Goal: Transaction & Acquisition: Obtain resource

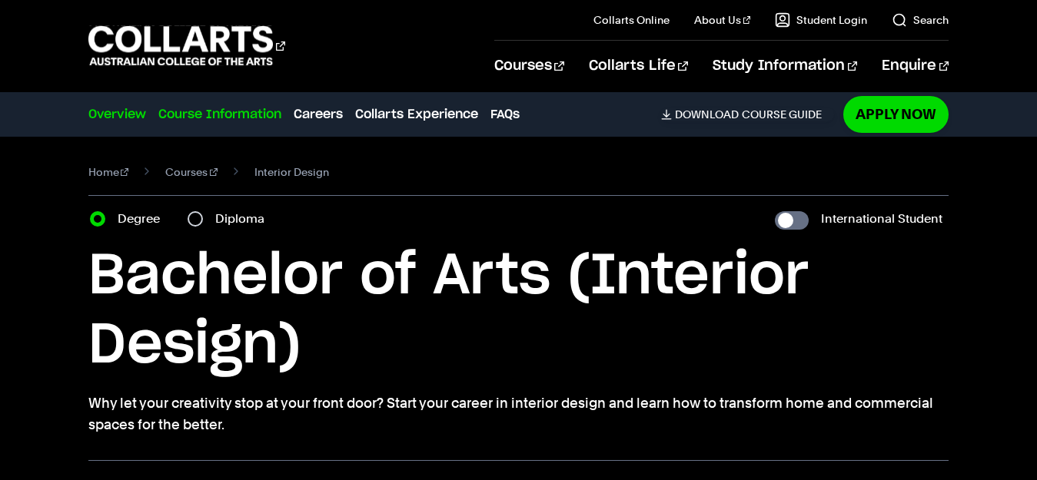
click at [228, 112] on link "Course Information" at bounding box center [219, 114] width 123 height 18
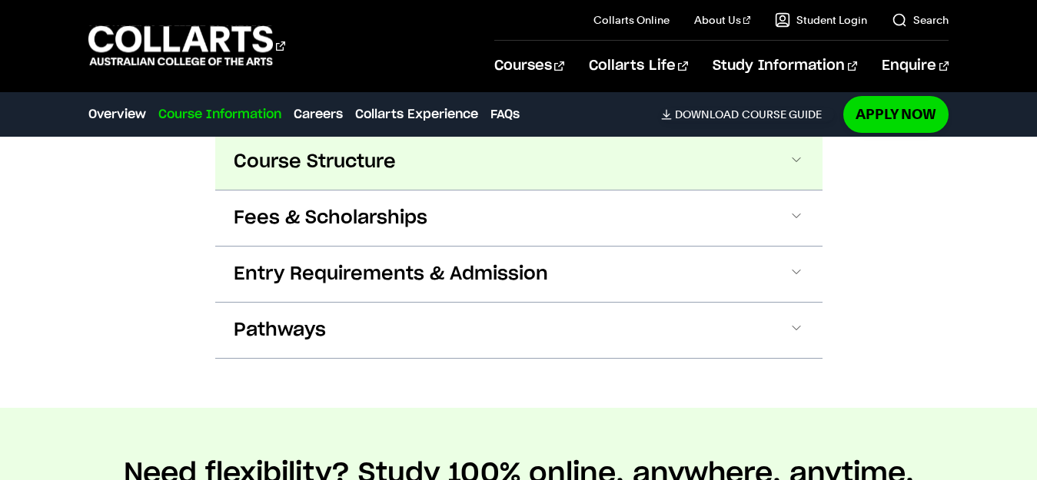
scroll to position [1829, 0]
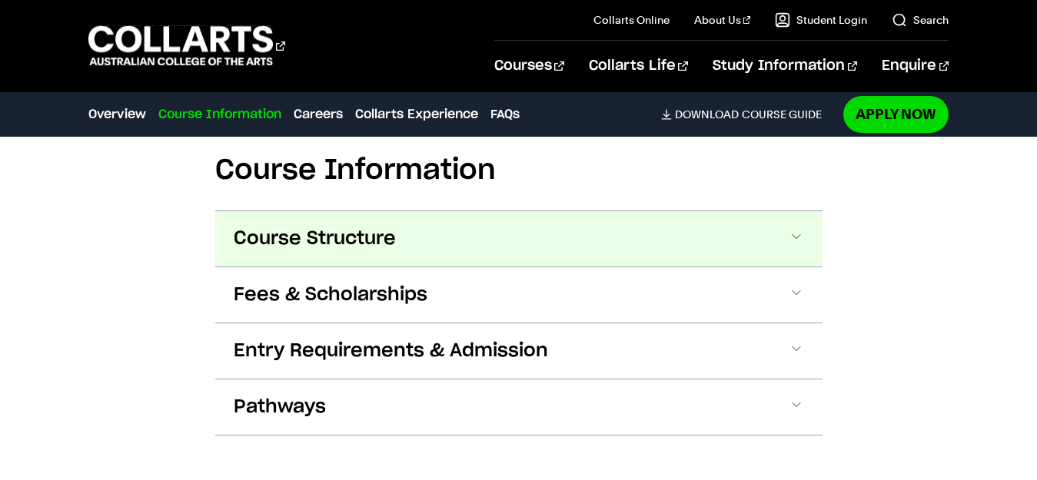
click at [792, 229] on span at bounding box center [796, 239] width 15 height 20
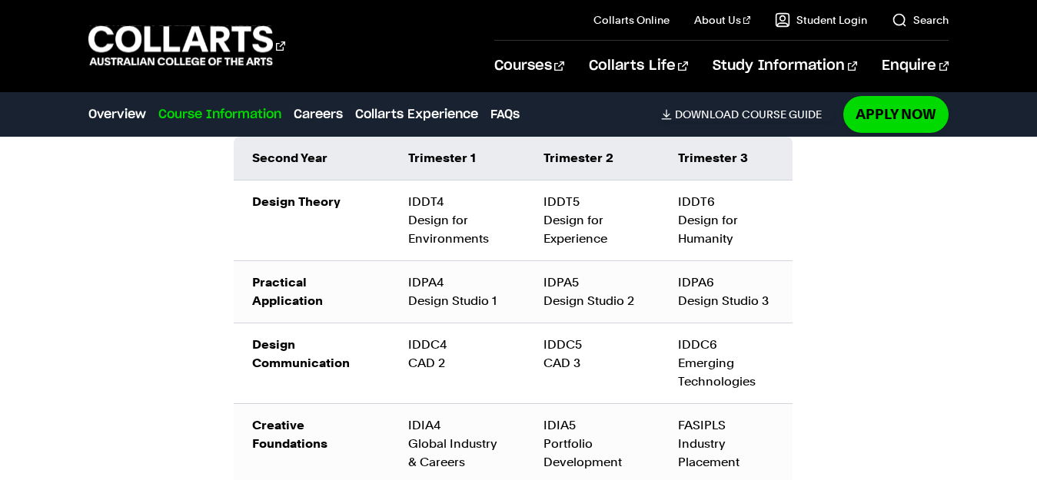
scroll to position [2573, 0]
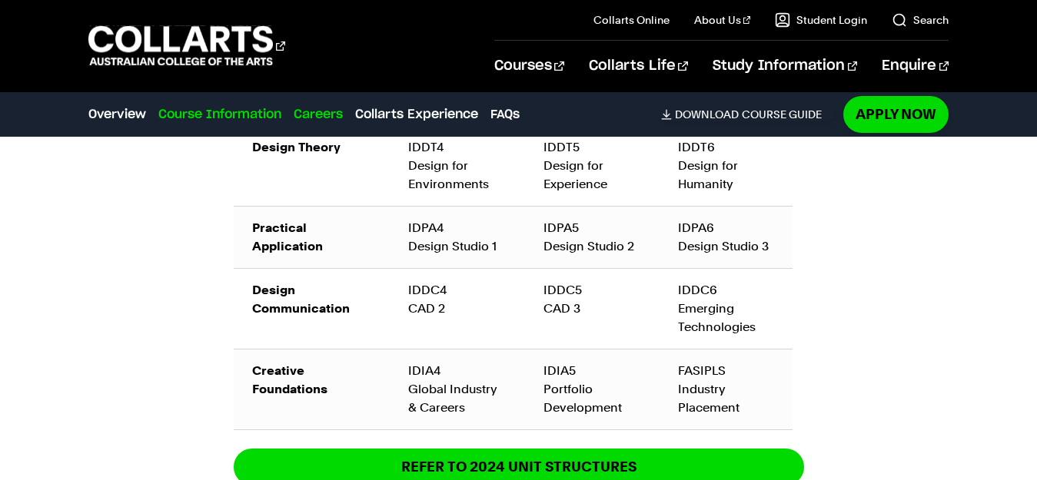
click at [322, 119] on link "Careers" at bounding box center [318, 114] width 49 height 18
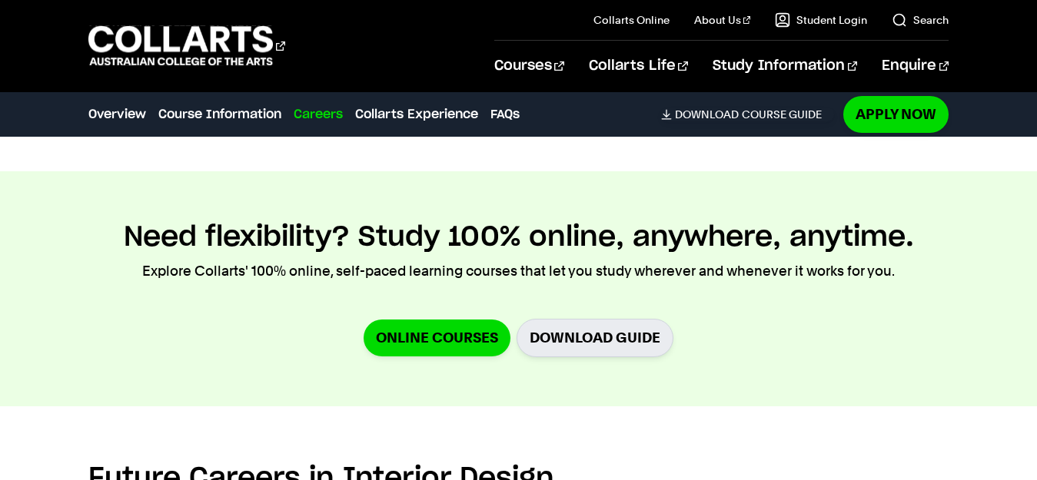
scroll to position [3386, 0]
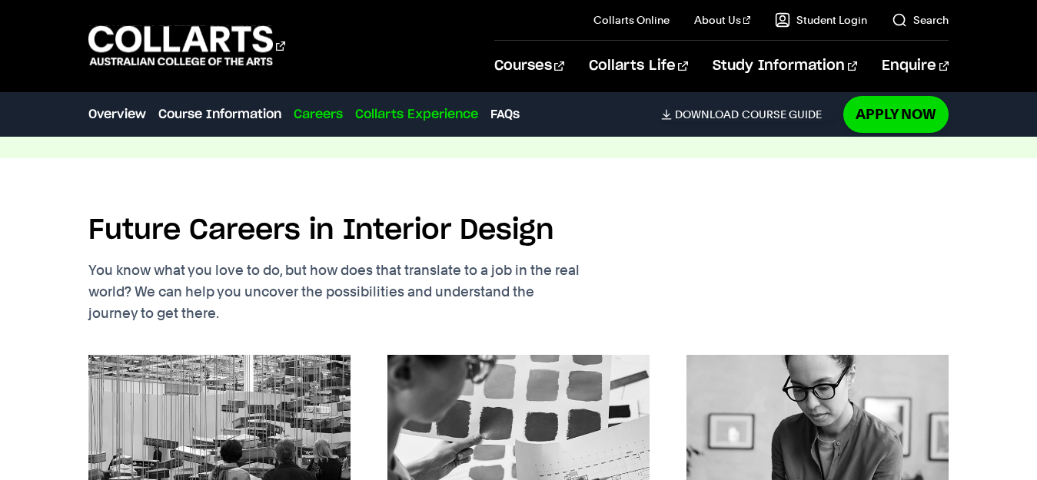
click at [394, 121] on link "Collarts Experience" at bounding box center [416, 114] width 123 height 18
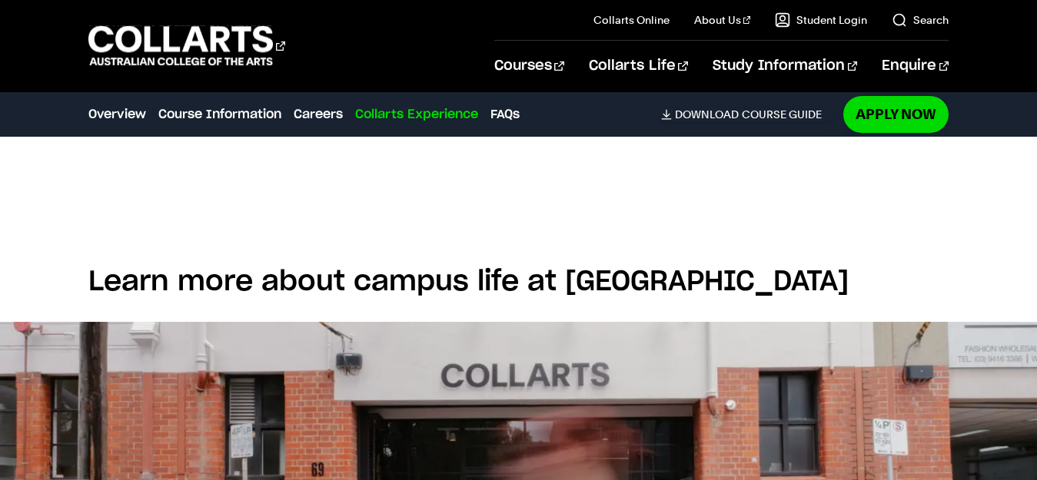
scroll to position [4116, 0]
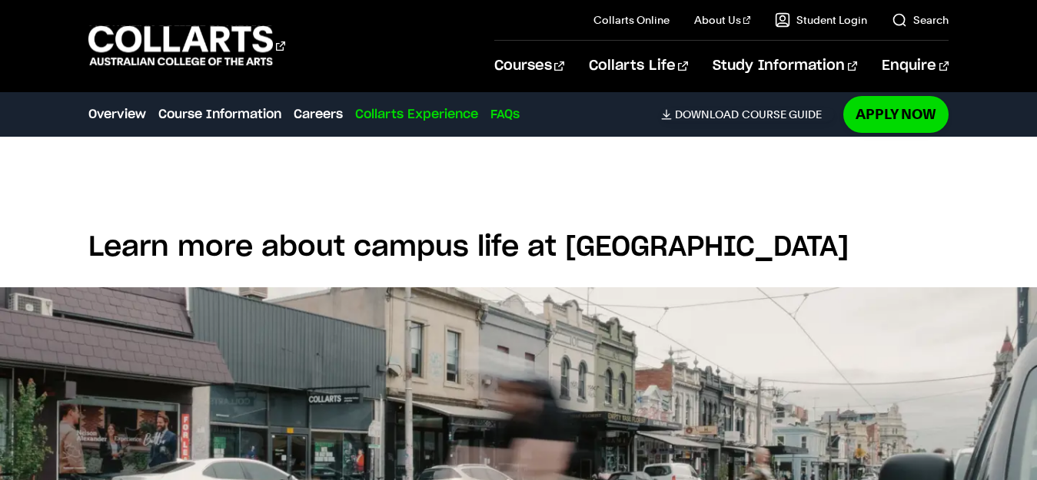
click at [511, 117] on link "FAQs" at bounding box center [504, 114] width 29 height 18
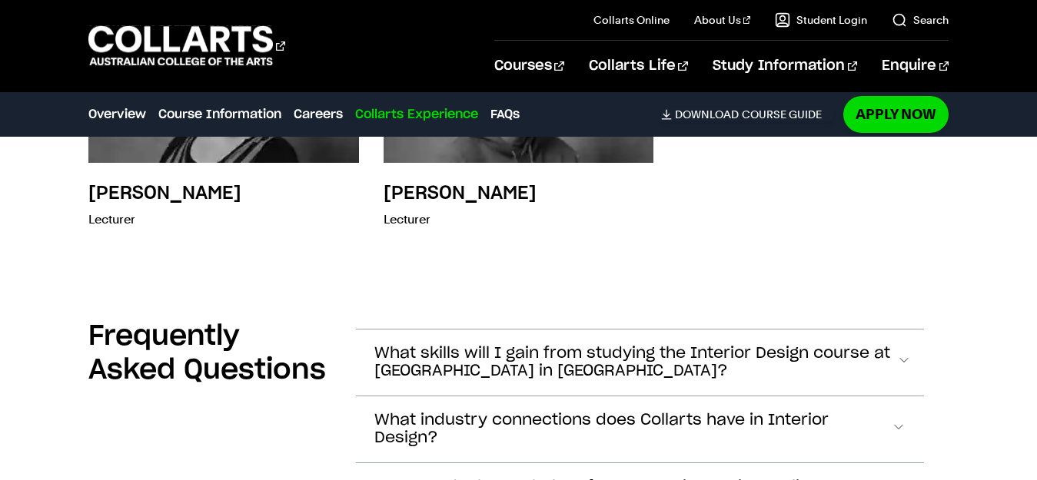
scroll to position [6151, 0]
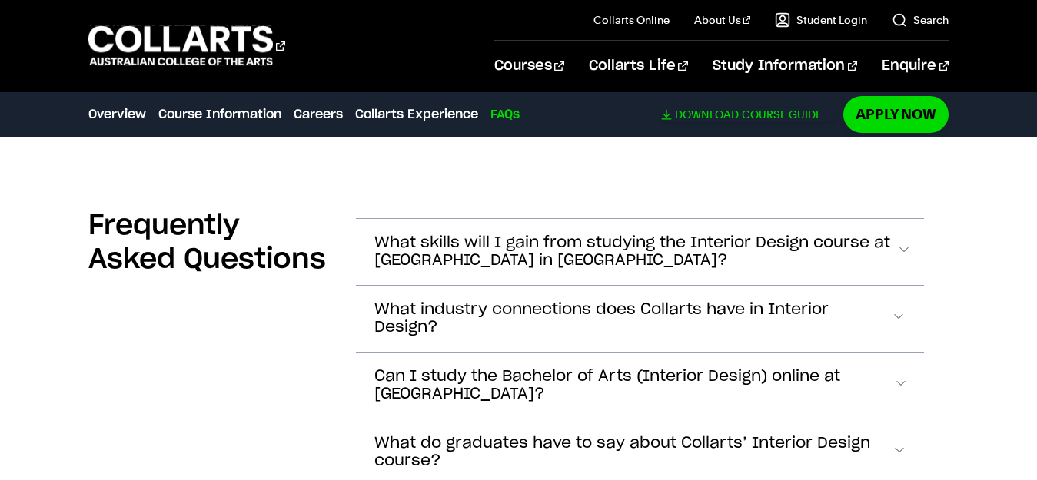
click at [743, 116] on link "Download Course Guide" at bounding box center [747, 115] width 173 height 14
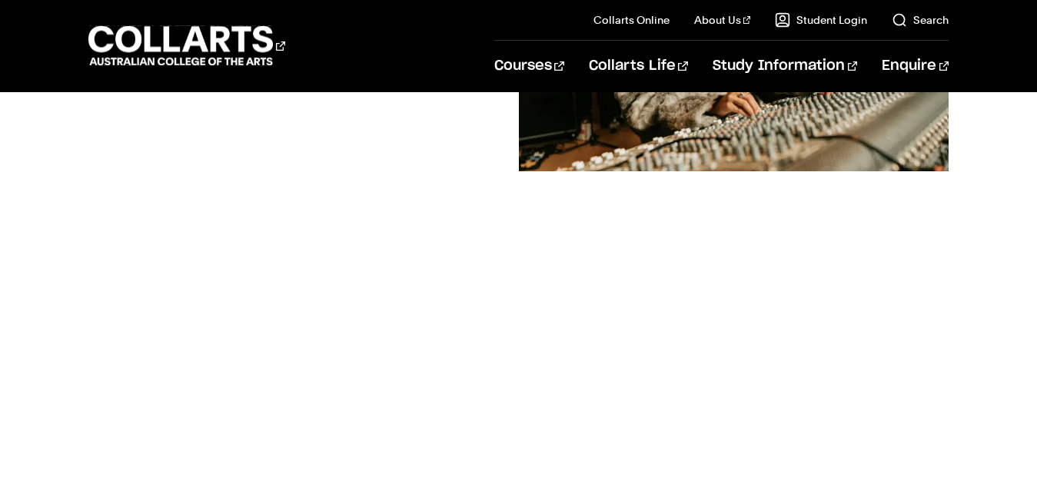
scroll to position [461, 0]
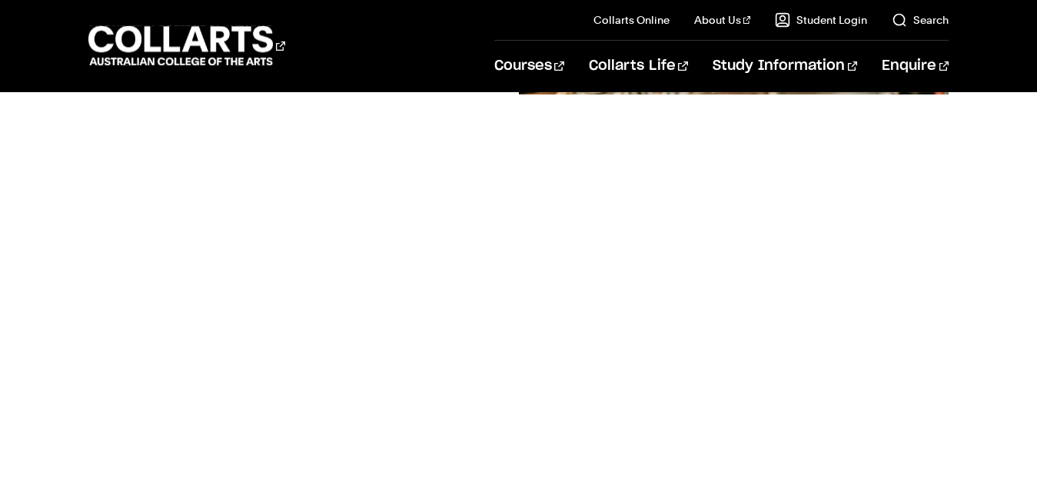
click at [552, 297] on div at bounding box center [734, 271] width 430 height 926
